Goal: Information Seeking & Learning: Learn about a topic

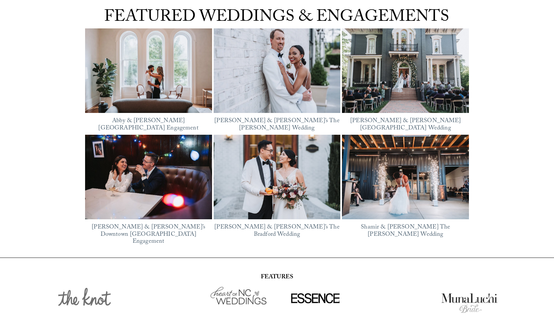
scroll to position [883, 0]
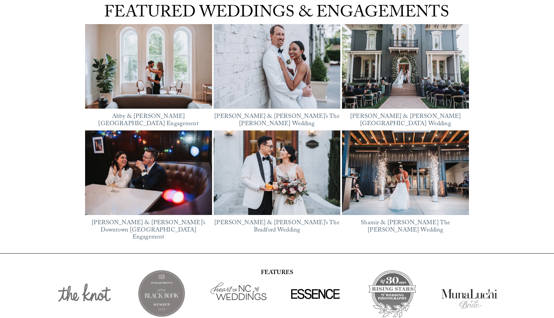
click at [151, 75] on img at bounding box center [148, 61] width 127 height 95
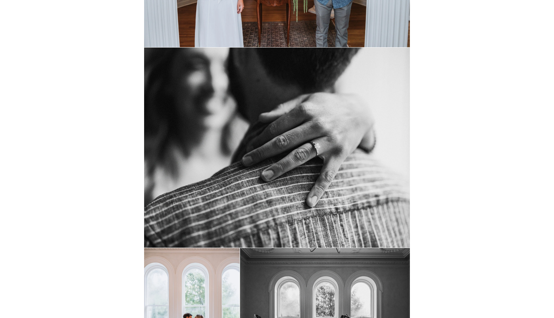
scroll to position [127, 0]
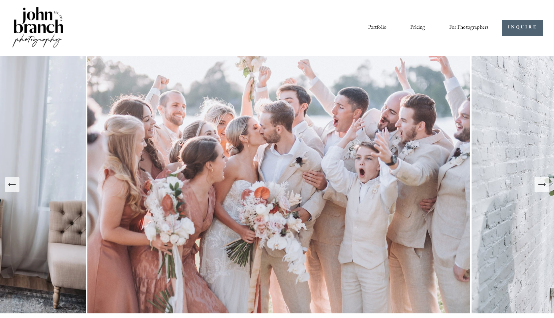
click at [0, 0] on link "Blog" at bounding box center [0, 0] width 0 height 0
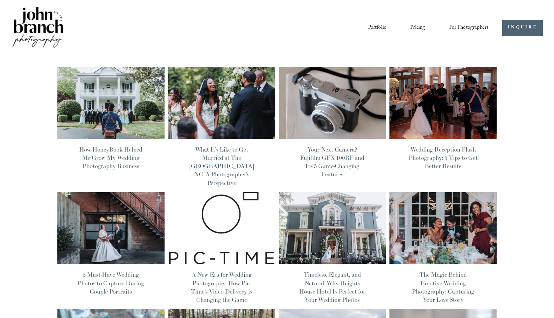
click at [236, 121] on img at bounding box center [222, 102] width 108 height 73
click at [126, 109] on img at bounding box center [111, 102] width 108 height 73
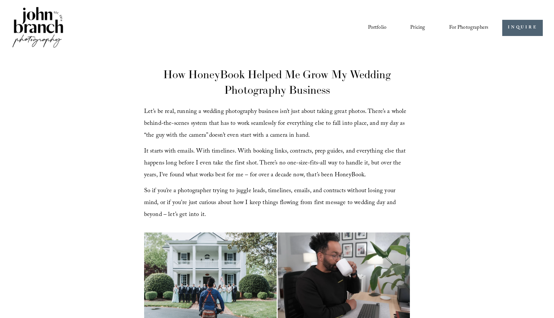
click at [45, 28] on img at bounding box center [37, 28] width 53 height 45
